Goal: Information Seeking & Learning: Learn about a topic

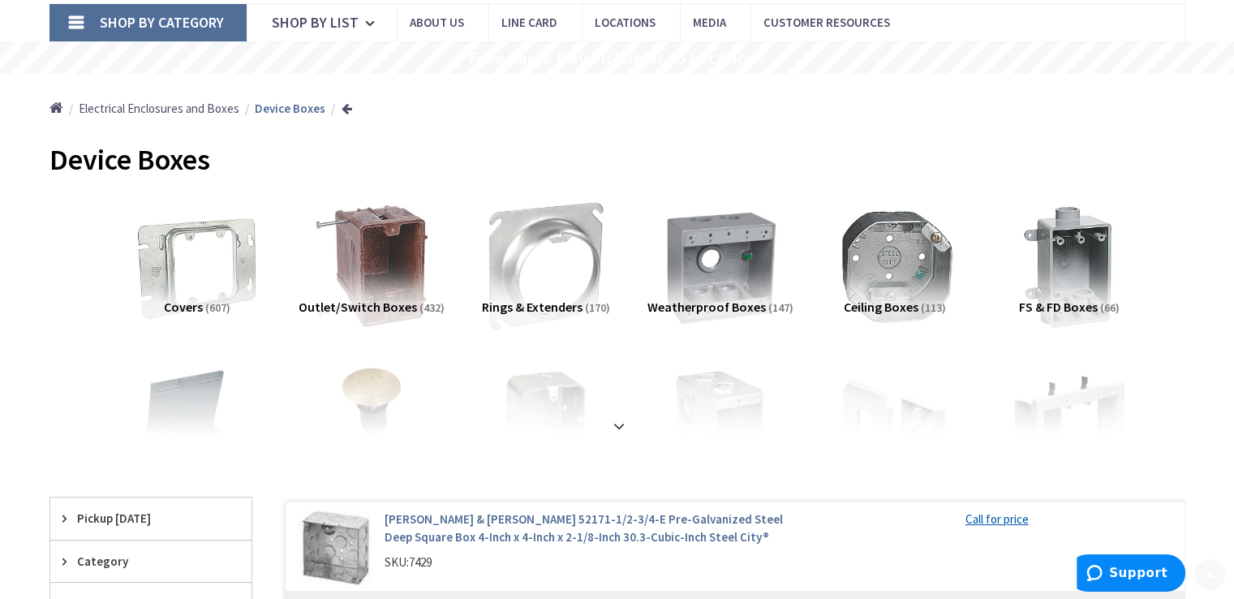
scroll to position [135, 0]
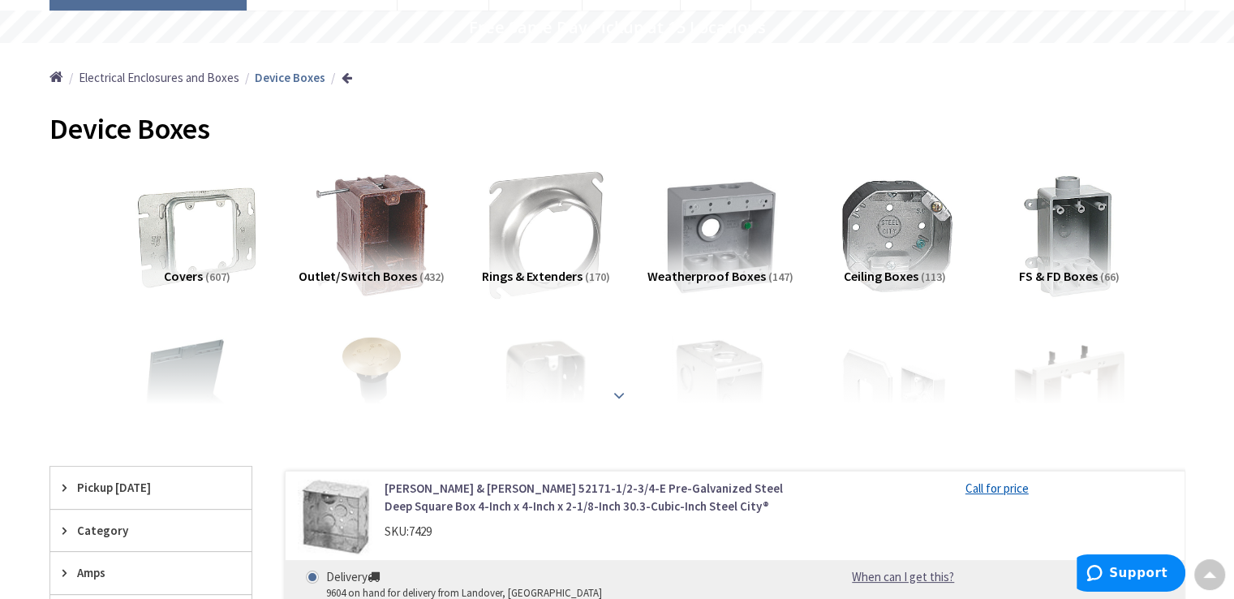
click at [618, 392] on strong at bounding box center [618, 395] width 19 height 18
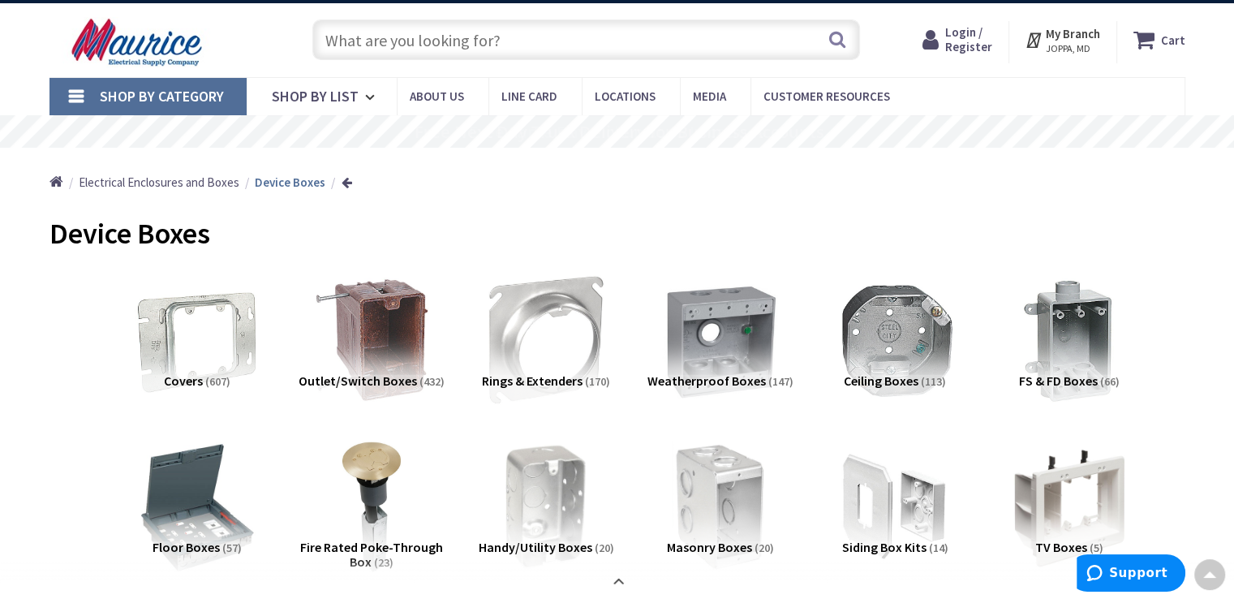
scroll to position [0, 0]
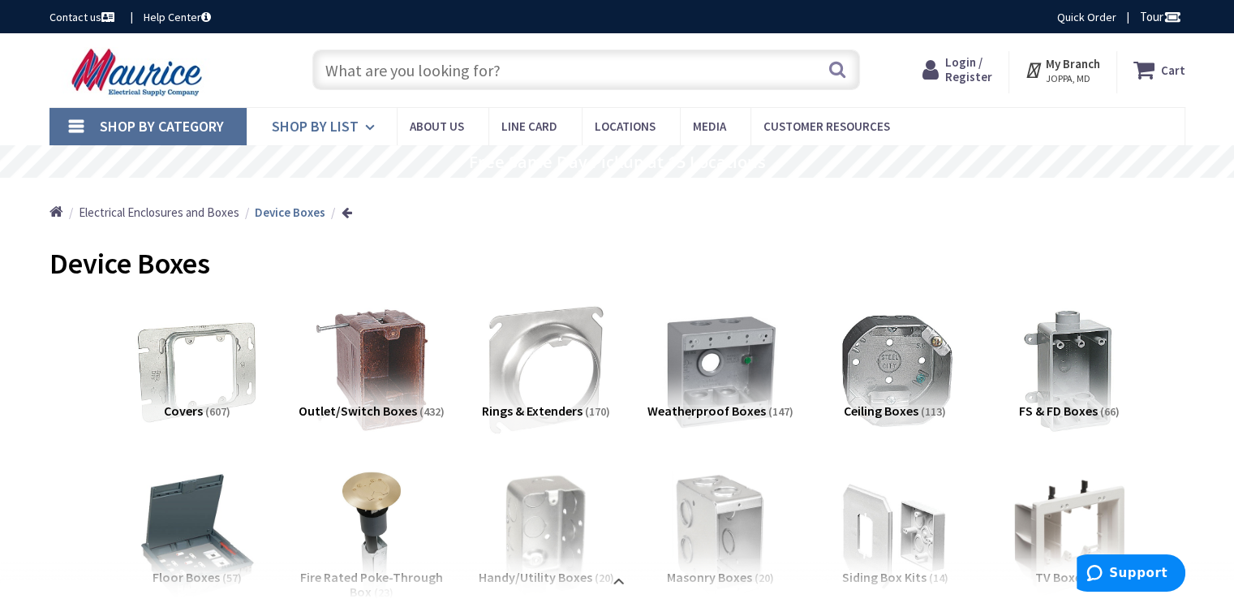
click at [354, 127] on span "Shop By List" at bounding box center [315, 126] width 87 height 19
click at [746, 202] on div "Home Electrical Enclosures and Boxes Device Boxes" at bounding box center [617, 207] width 1217 height 58
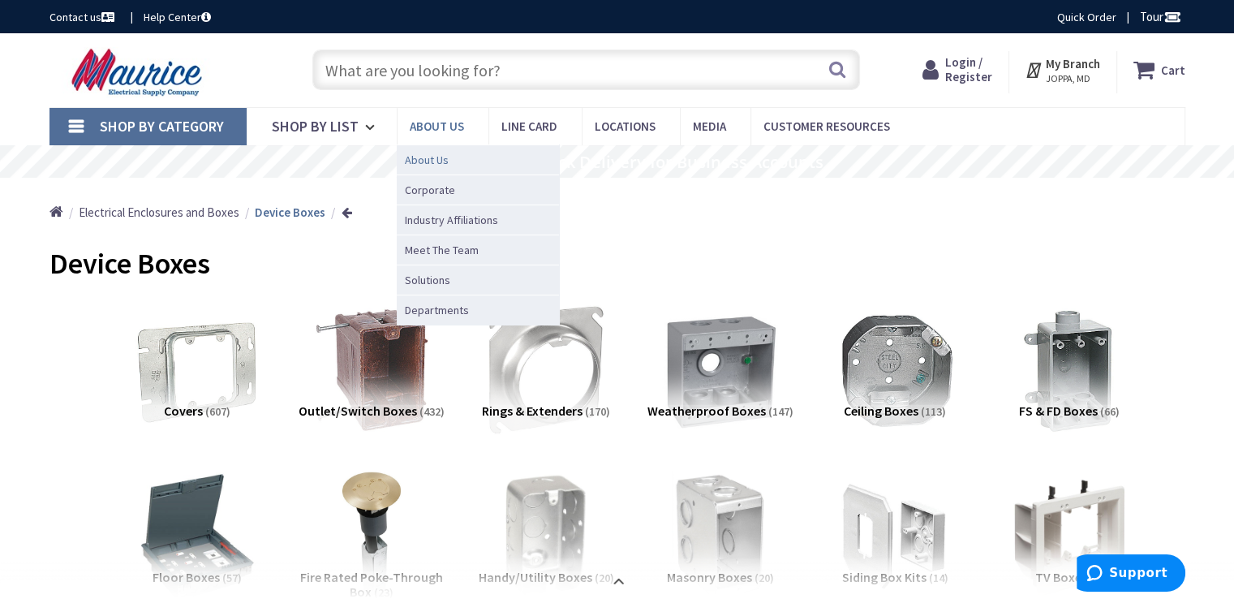
click at [444, 159] on span "About Us" at bounding box center [427, 160] width 44 height 16
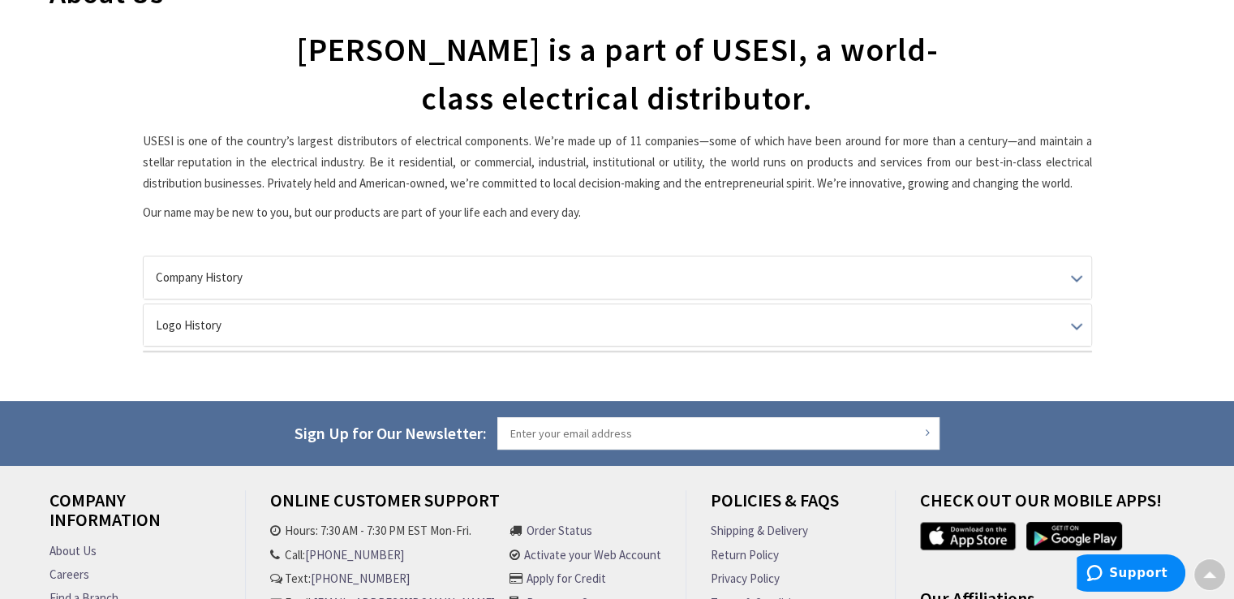
click at [1034, 299] on div "Company History In 1945, Bernard Green, the husband of Gustave and Ida’s daught…" at bounding box center [617, 304] width 949 height 97
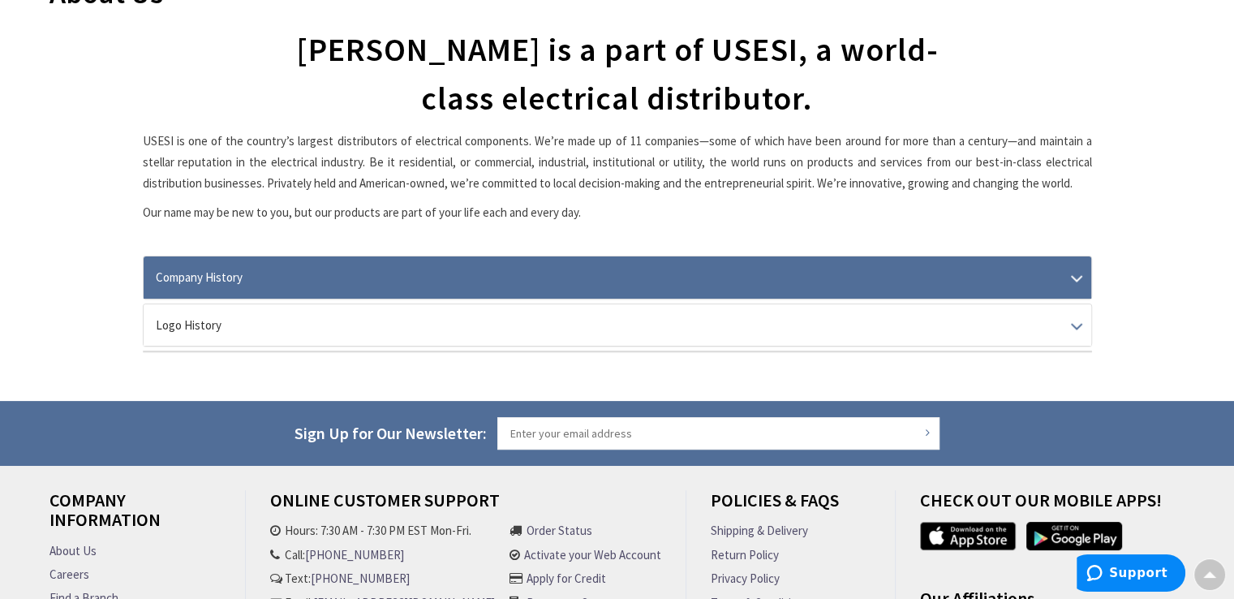
click at [1035, 294] on link "Company History" at bounding box center [617, 276] width 947 height 41
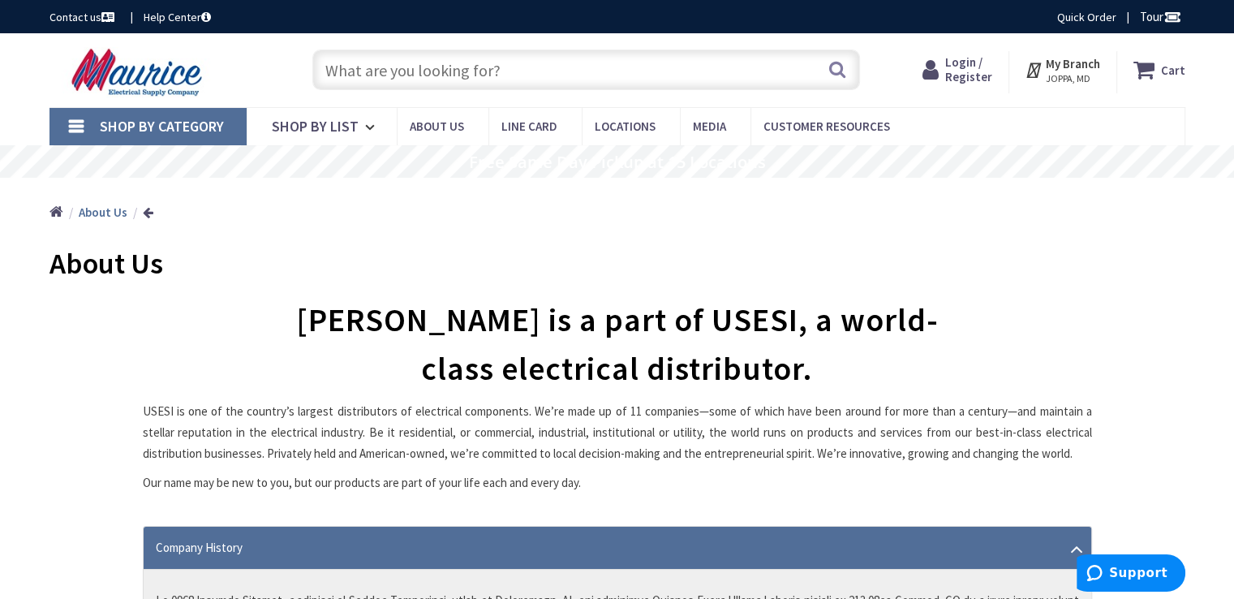
click at [1042, 543] on link "Company History" at bounding box center [617, 546] width 947 height 41
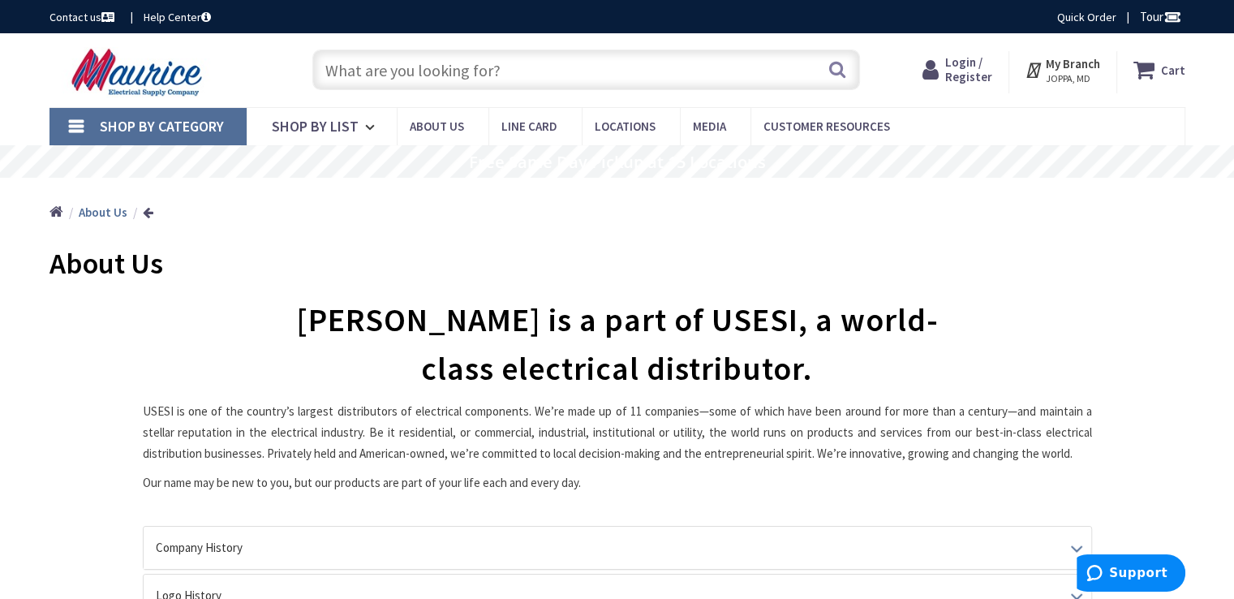
scroll to position [452, 0]
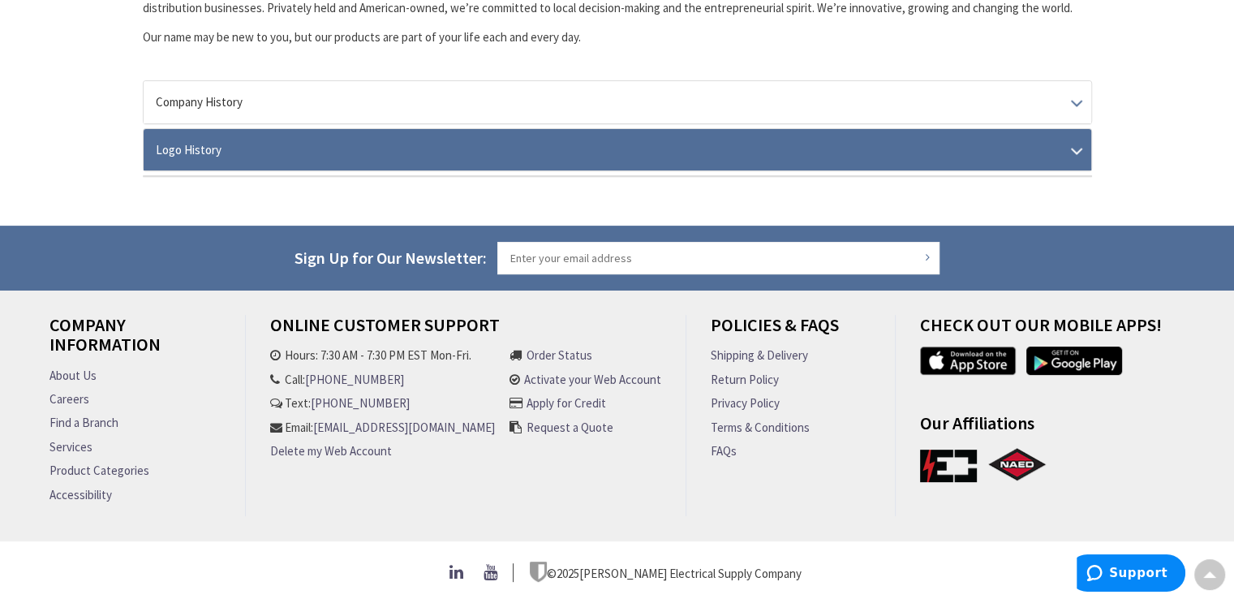
click at [993, 137] on link "Logo History" at bounding box center [617, 149] width 947 height 41
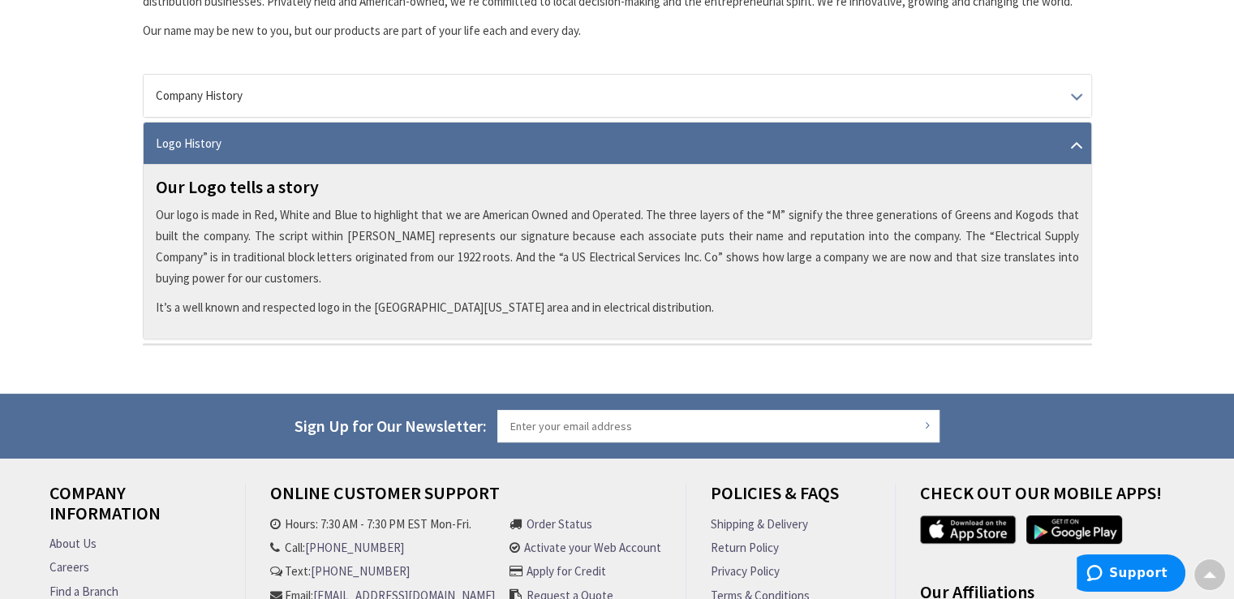
click at [233, 136] on link "Logo History" at bounding box center [617, 142] width 947 height 41
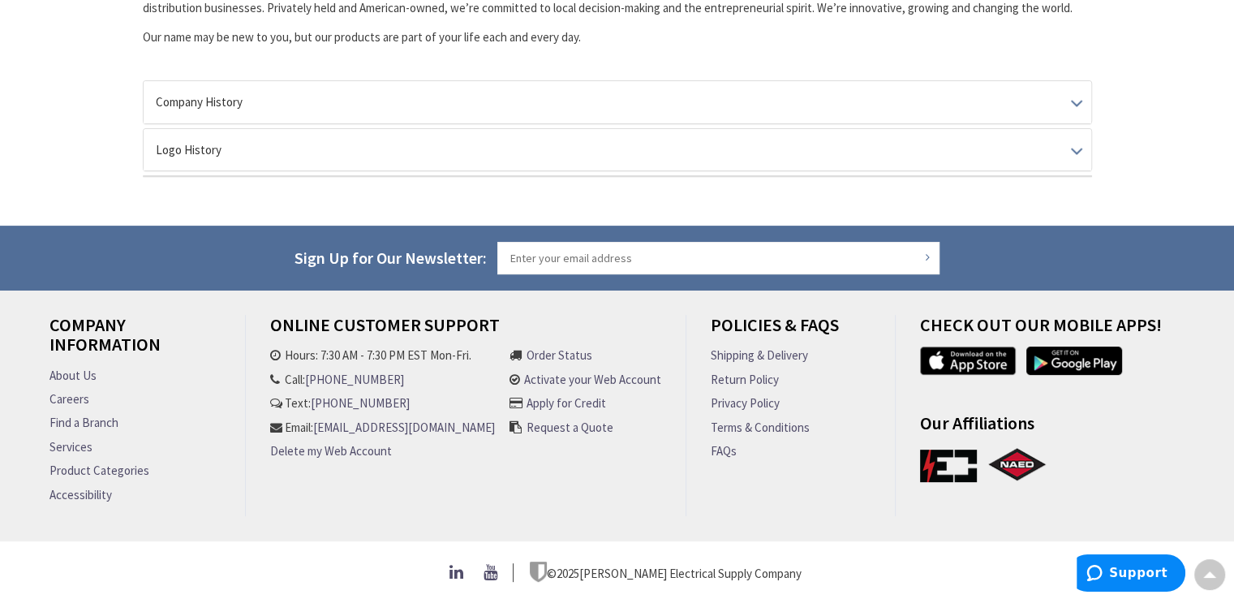
click at [360, 371] on link "[PHONE_NUMBER]" at bounding box center [354, 379] width 99 height 17
click at [379, 350] on li "Hours: 7:30 AM - 7:30 PM EST Mon-Fri." at bounding box center [382, 354] width 225 height 17
click at [315, 434] on link "[EMAIL_ADDRESS][DOMAIN_NAME]" at bounding box center [404, 427] width 182 height 17
click at [55, 367] on link "About Us" at bounding box center [72, 375] width 47 height 17
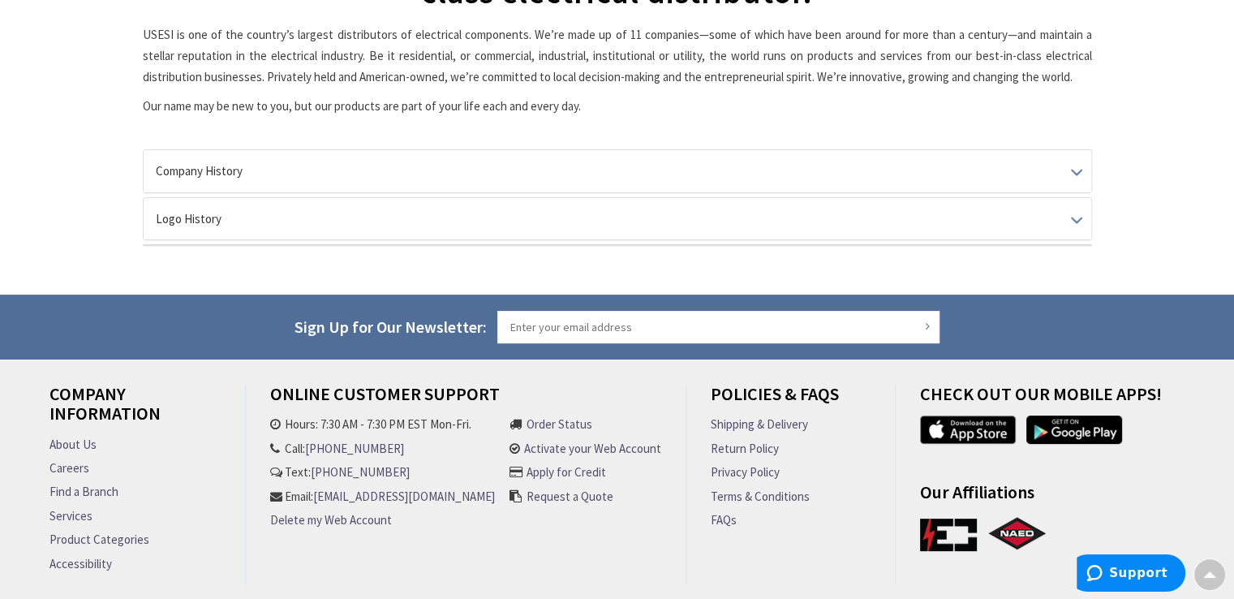
scroll to position [452, 0]
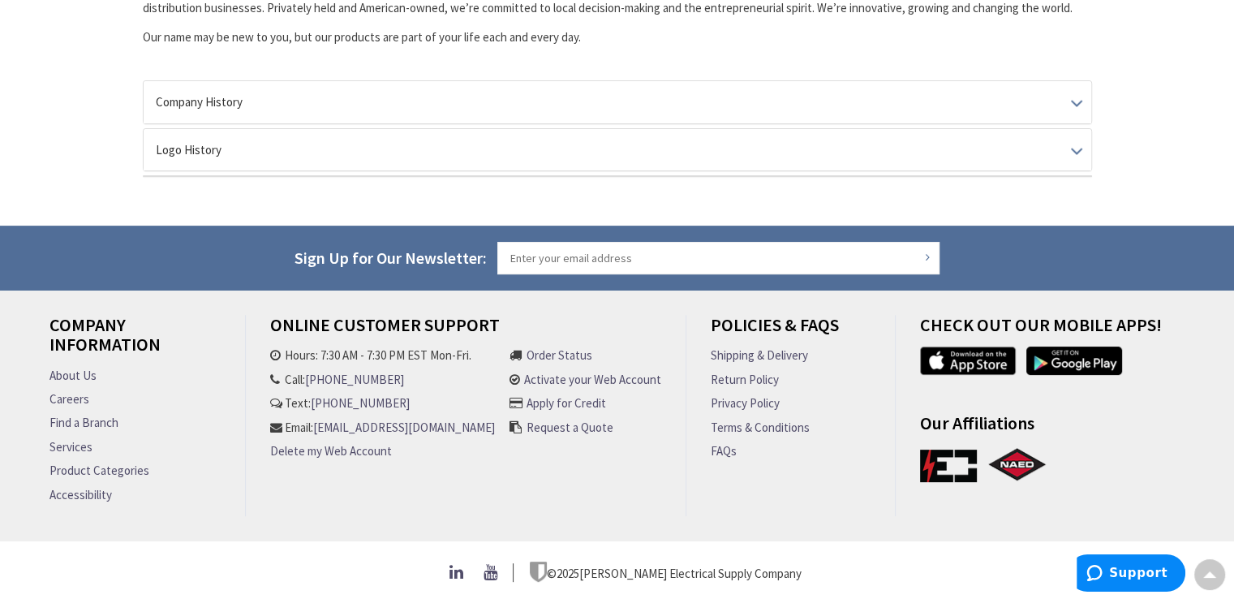
click at [78, 374] on link "About Us" at bounding box center [72, 375] width 47 height 17
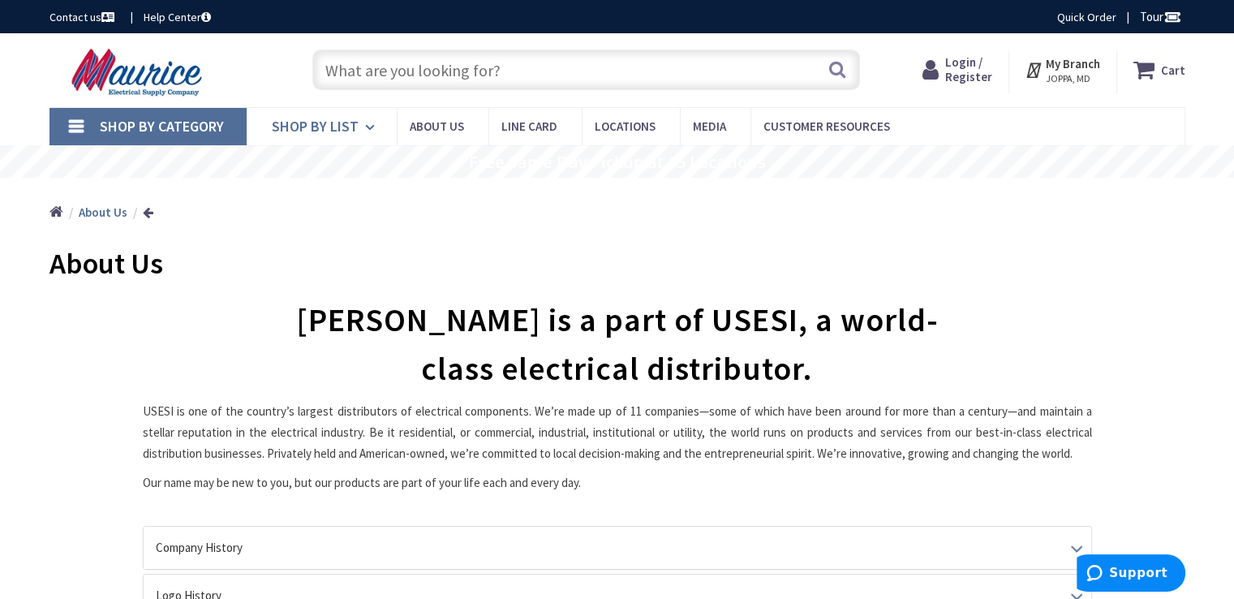
click at [341, 121] on span "Shop By List" at bounding box center [315, 126] width 87 height 19
click at [316, 131] on span "Shop By List" at bounding box center [315, 126] width 87 height 19
